Goal: Navigation & Orientation: Find specific page/section

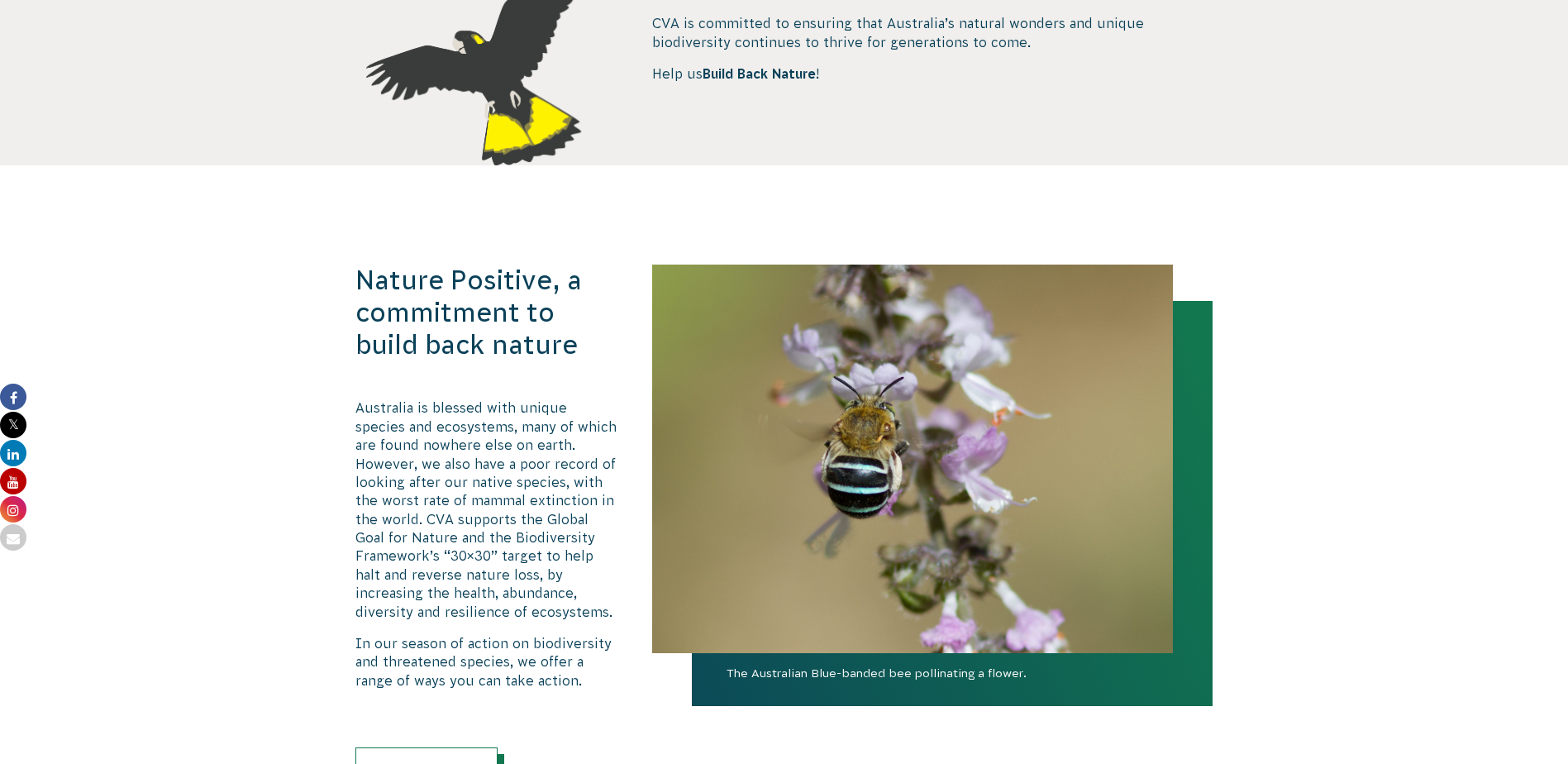
scroll to position [827, 0]
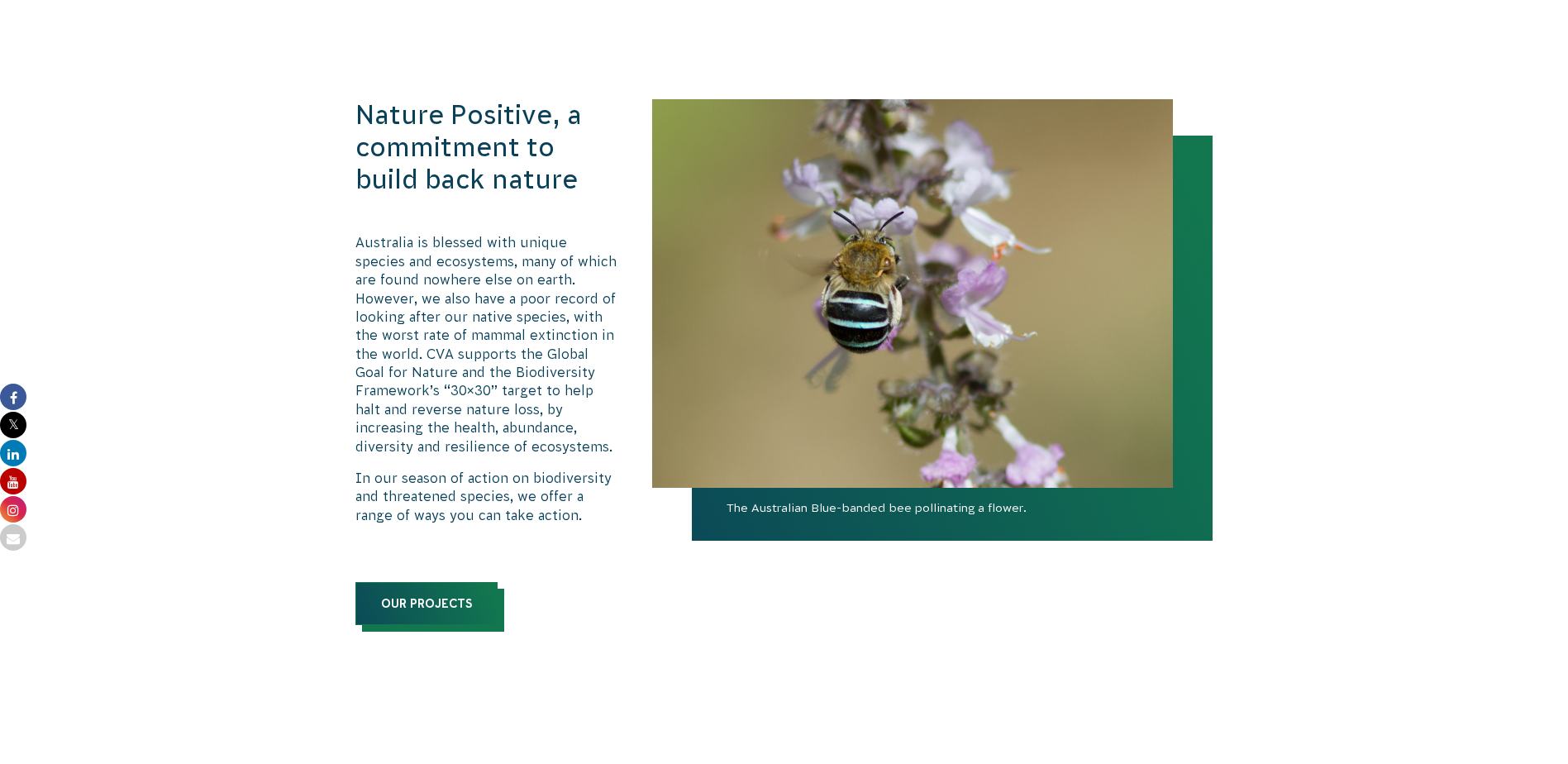
click at [470, 608] on link "Our Projects" at bounding box center [427, 603] width 142 height 43
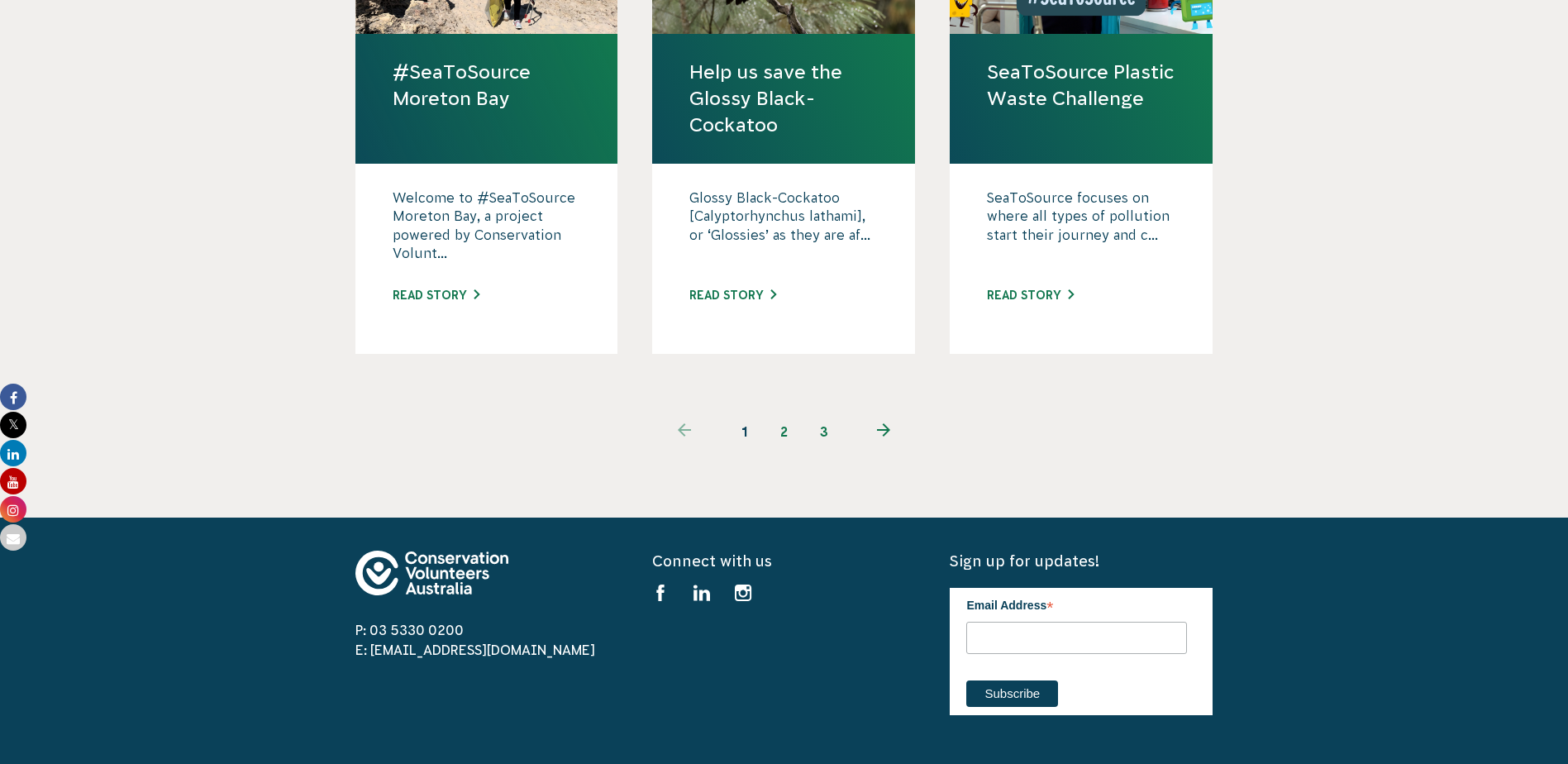
scroll to position [1820, 0]
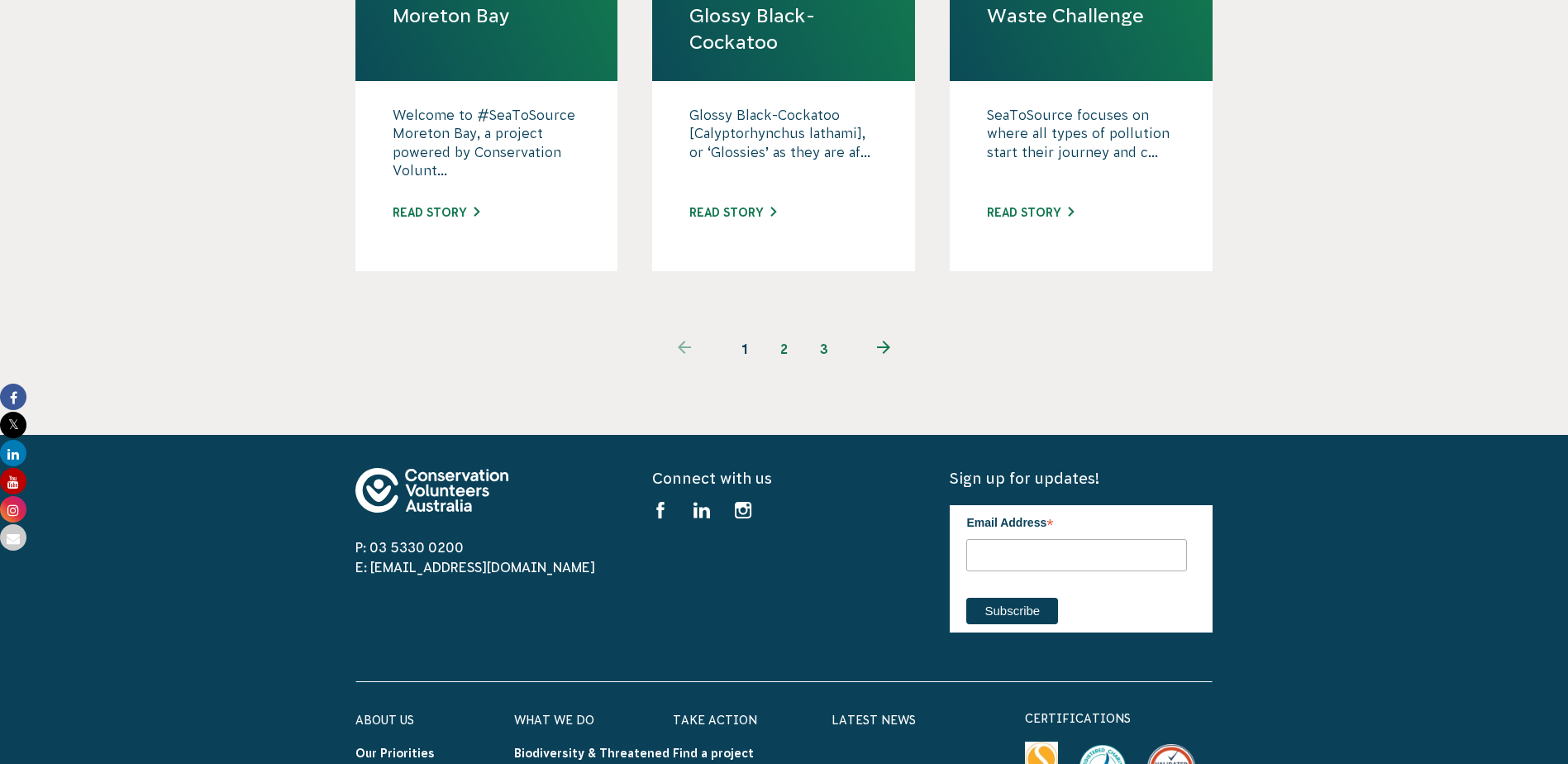
click at [785, 329] on link "2" at bounding box center [784, 348] width 40 height 40
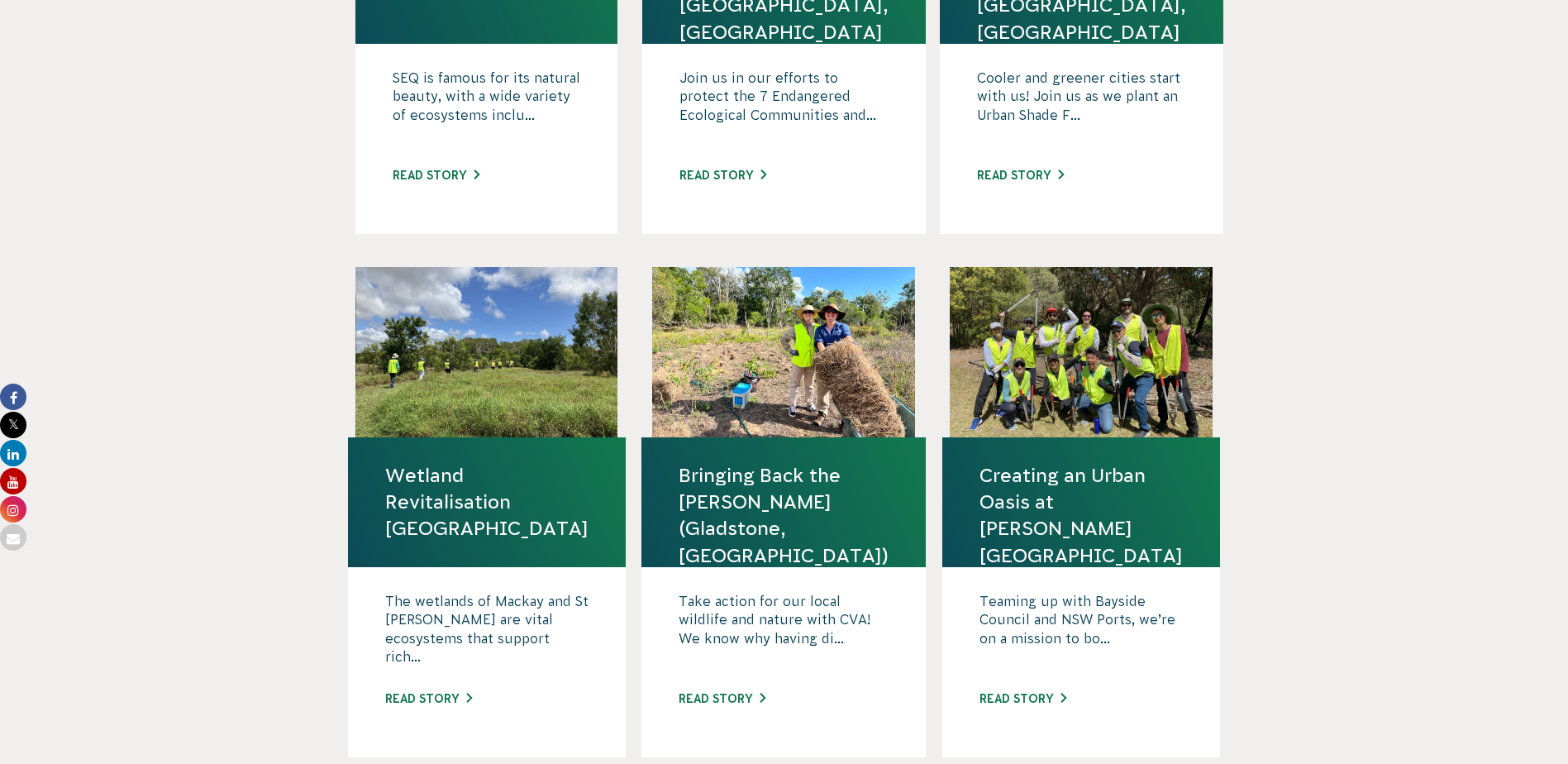
scroll to position [1406, 0]
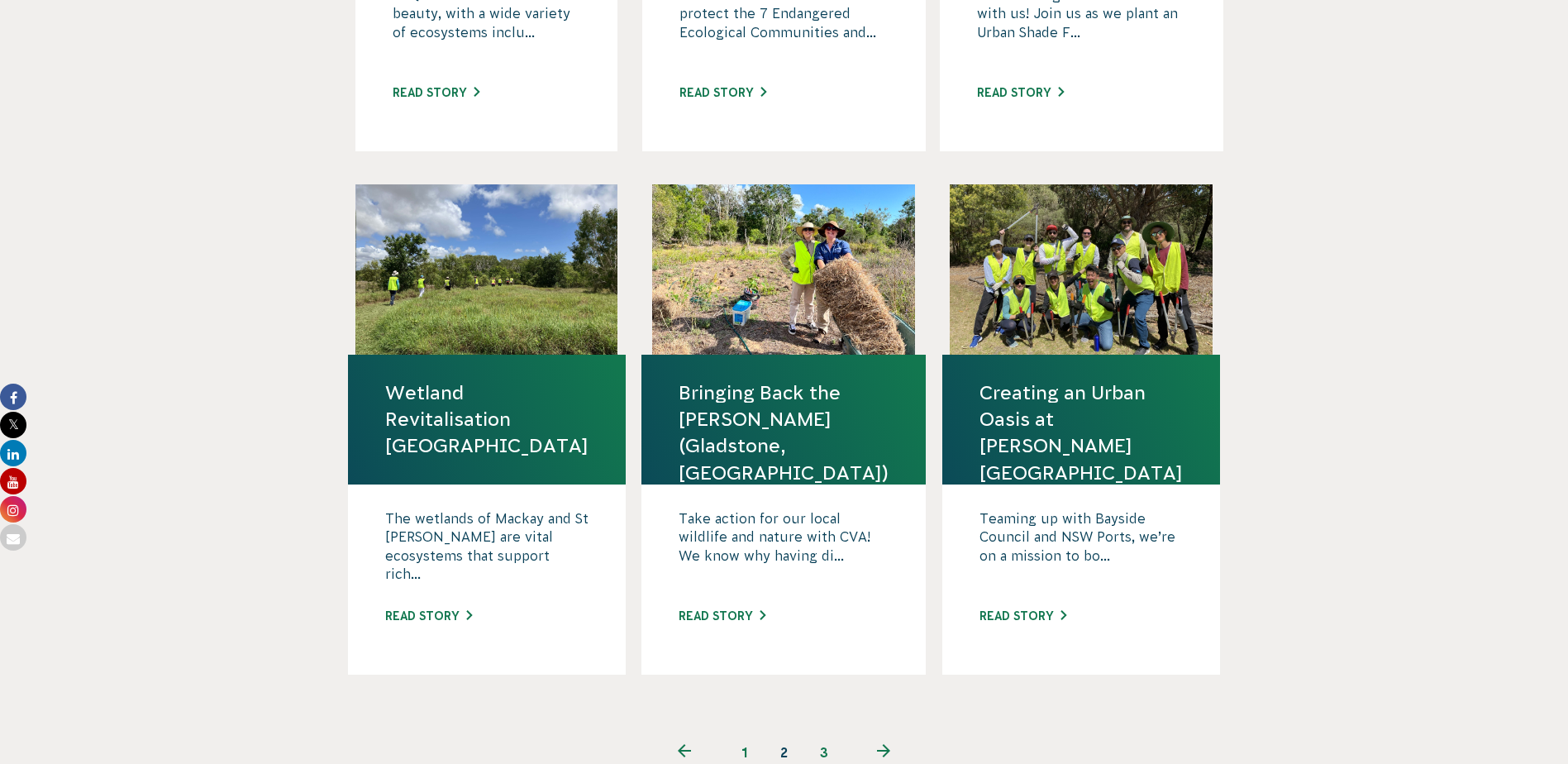
click at [828, 733] on link "3" at bounding box center [824, 752] width 40 height 40
